Goal: Find specific page/section: Find specific page/section

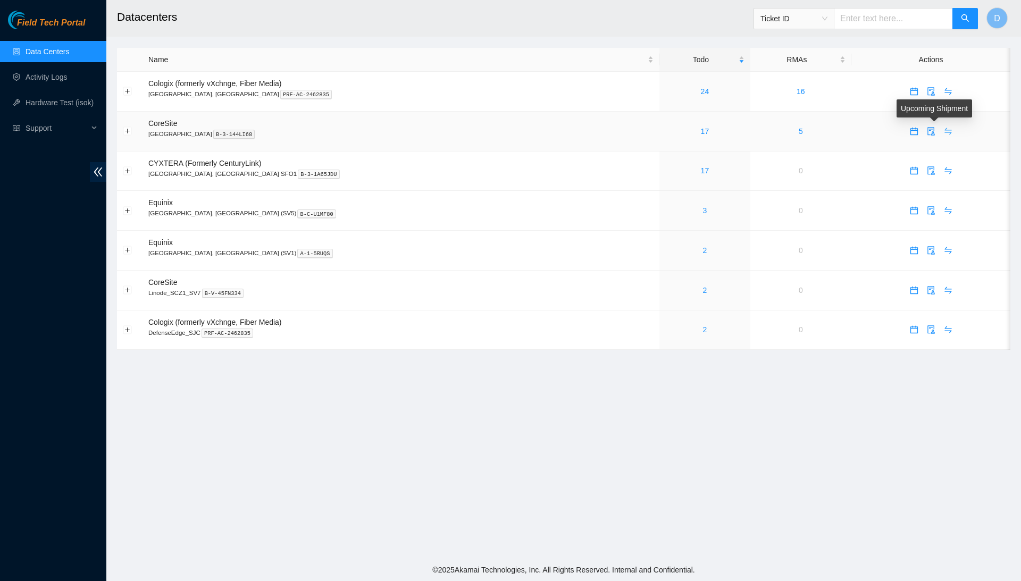
click at [944, 127] on icon "swap" at bounding box center [948, 131] width 9 height 9
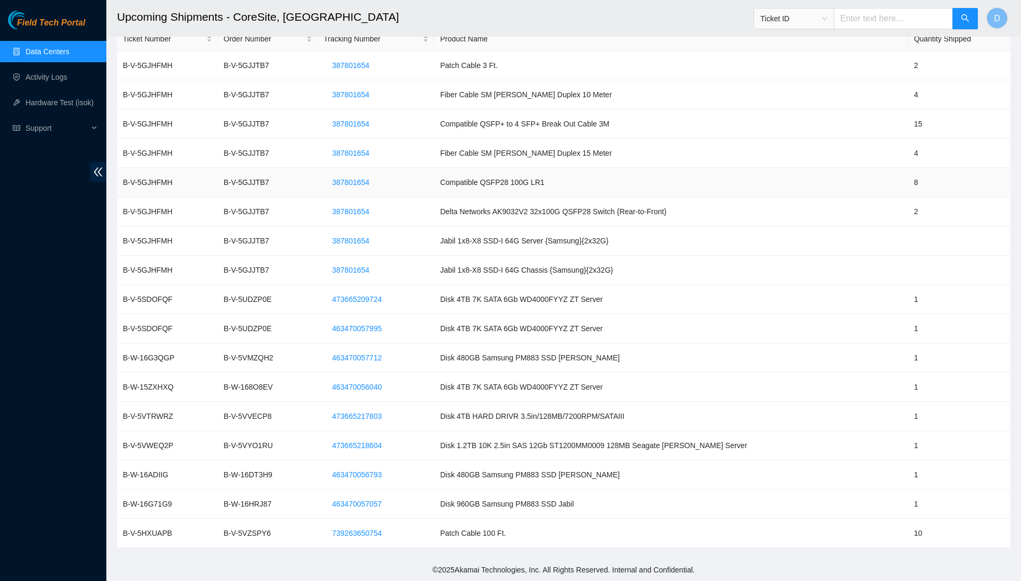
scroll to position [45, 0]
click at [378, 531] on span "739263650754" at bounding box center [356, 534] width 49 height 12
